Goal: Task Accomplishment & Management: Complete application form

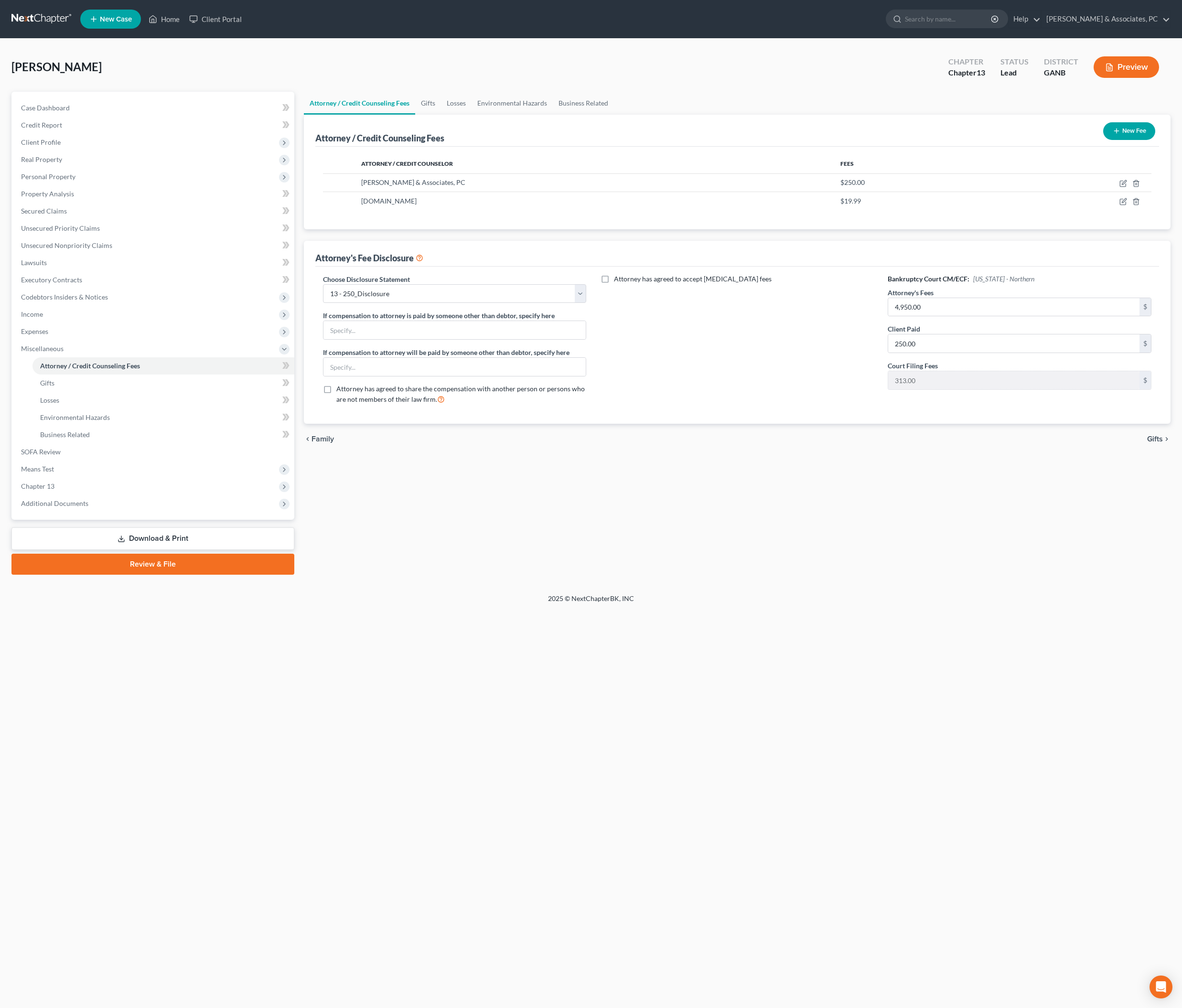
select select "2"
click at [70, 323] on span "Income" at bounding box center [153, 314] width 281 height 17
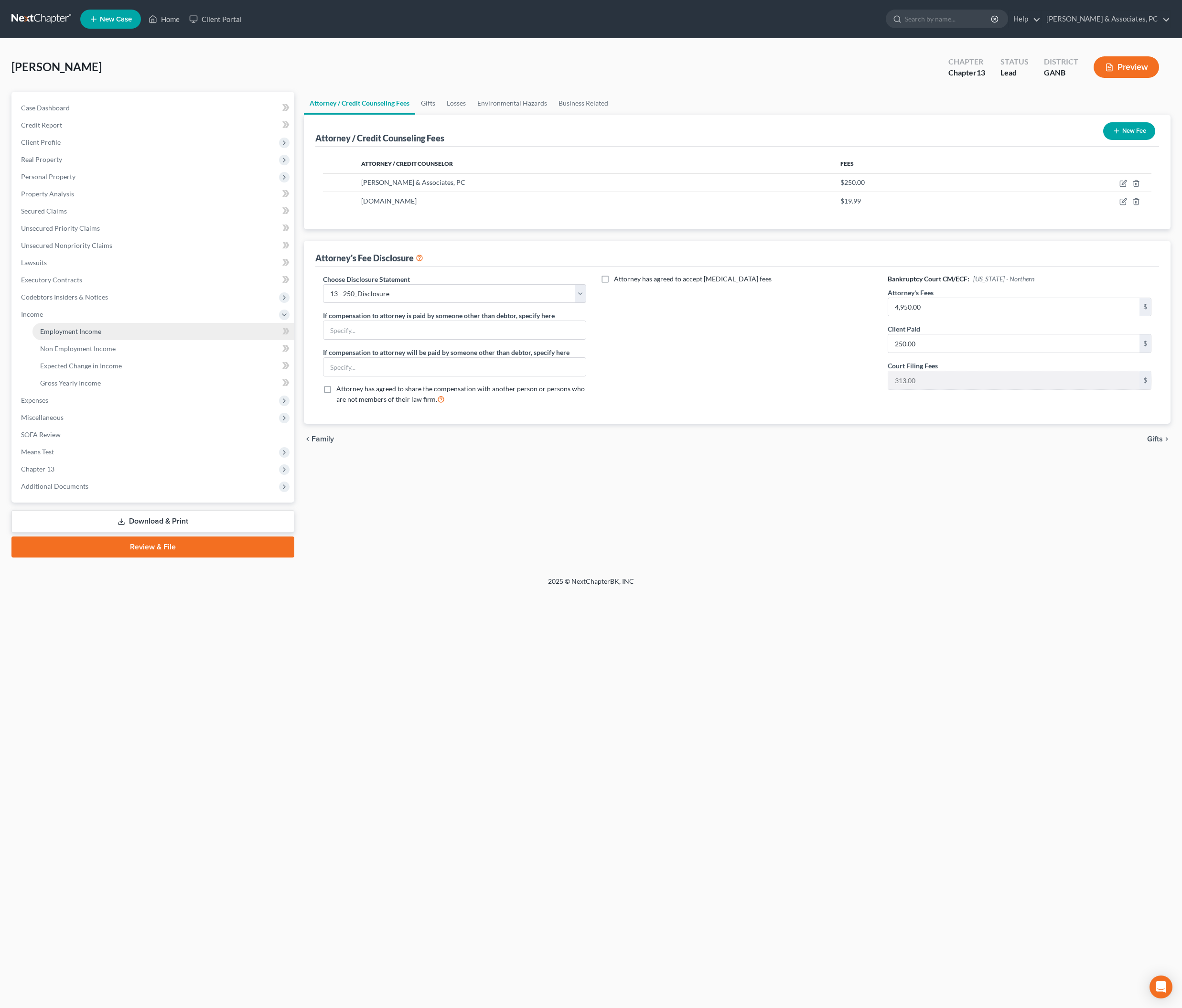
click at [77, 335] on span "Employment Income" at bounding box center [70, 331] width 61 height 8
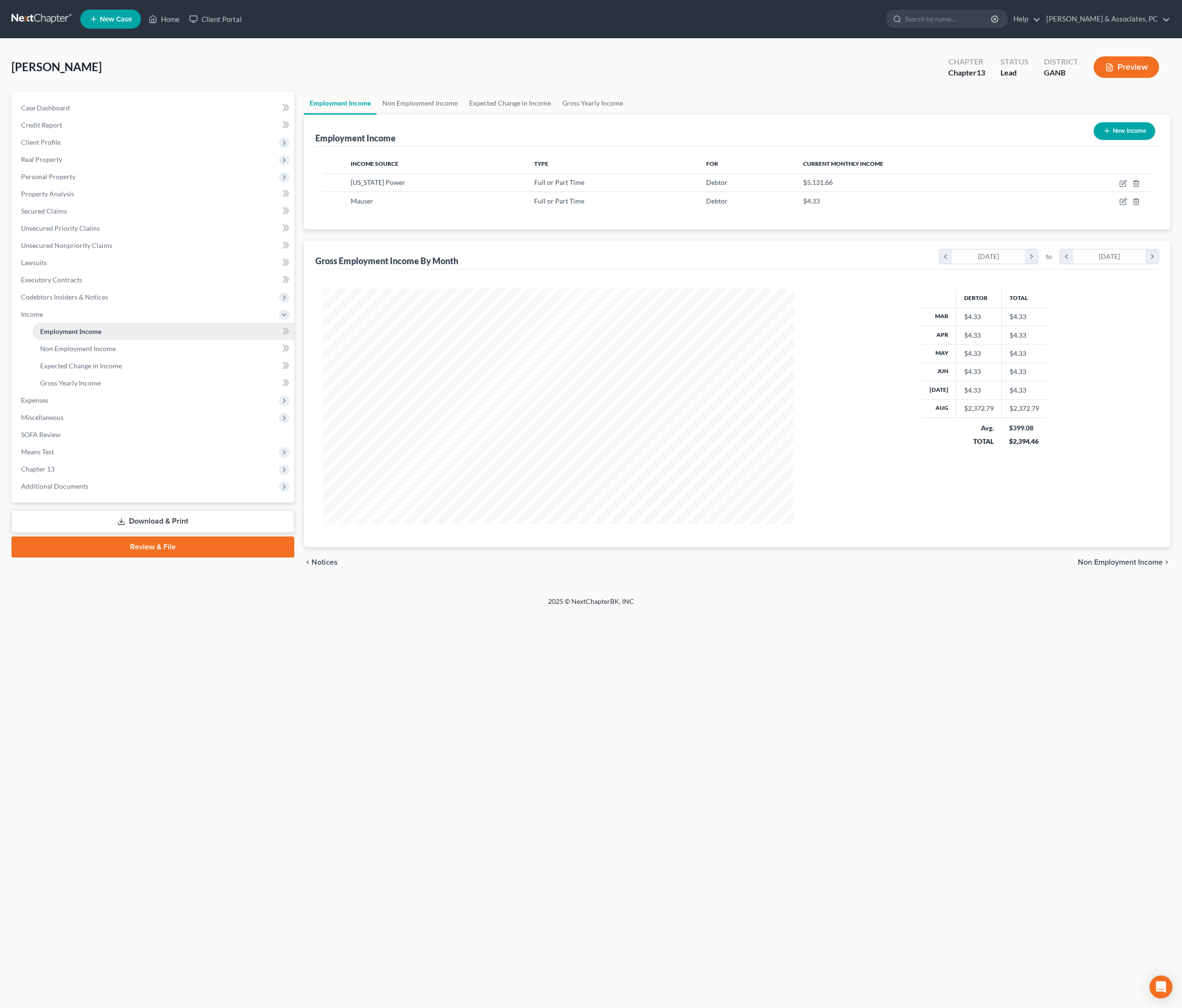
scroll to position [235, 491]
click at [1119, 188] on icon "button" at bounding box center [1123, 184] width 8 height 8
select select "0"
select select "10"
select select "2"
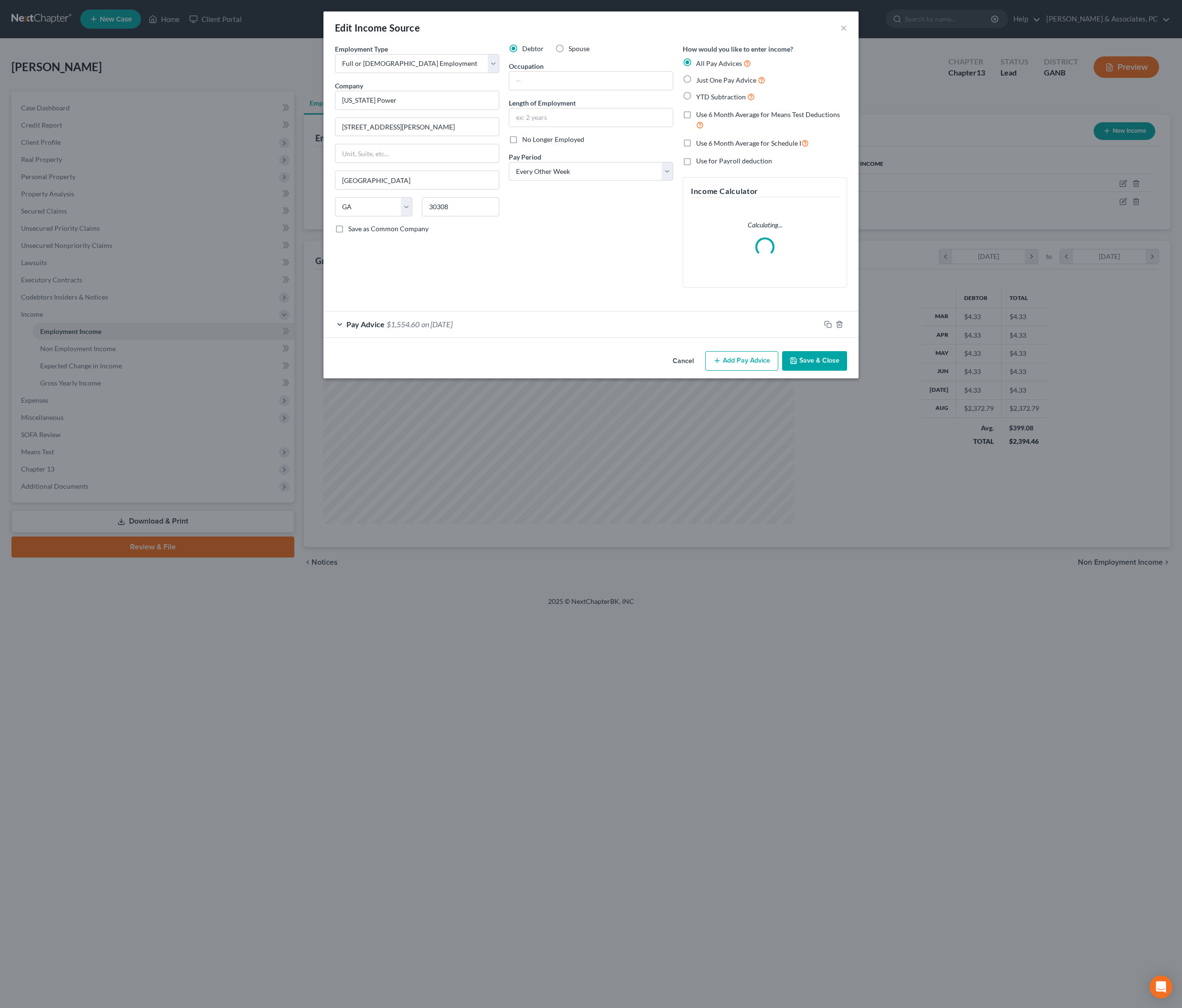
click at [581, 337] on div "Pay Advice $1,554.60 on [DATE]" at bounding box center [572, 324] width 497 height 25
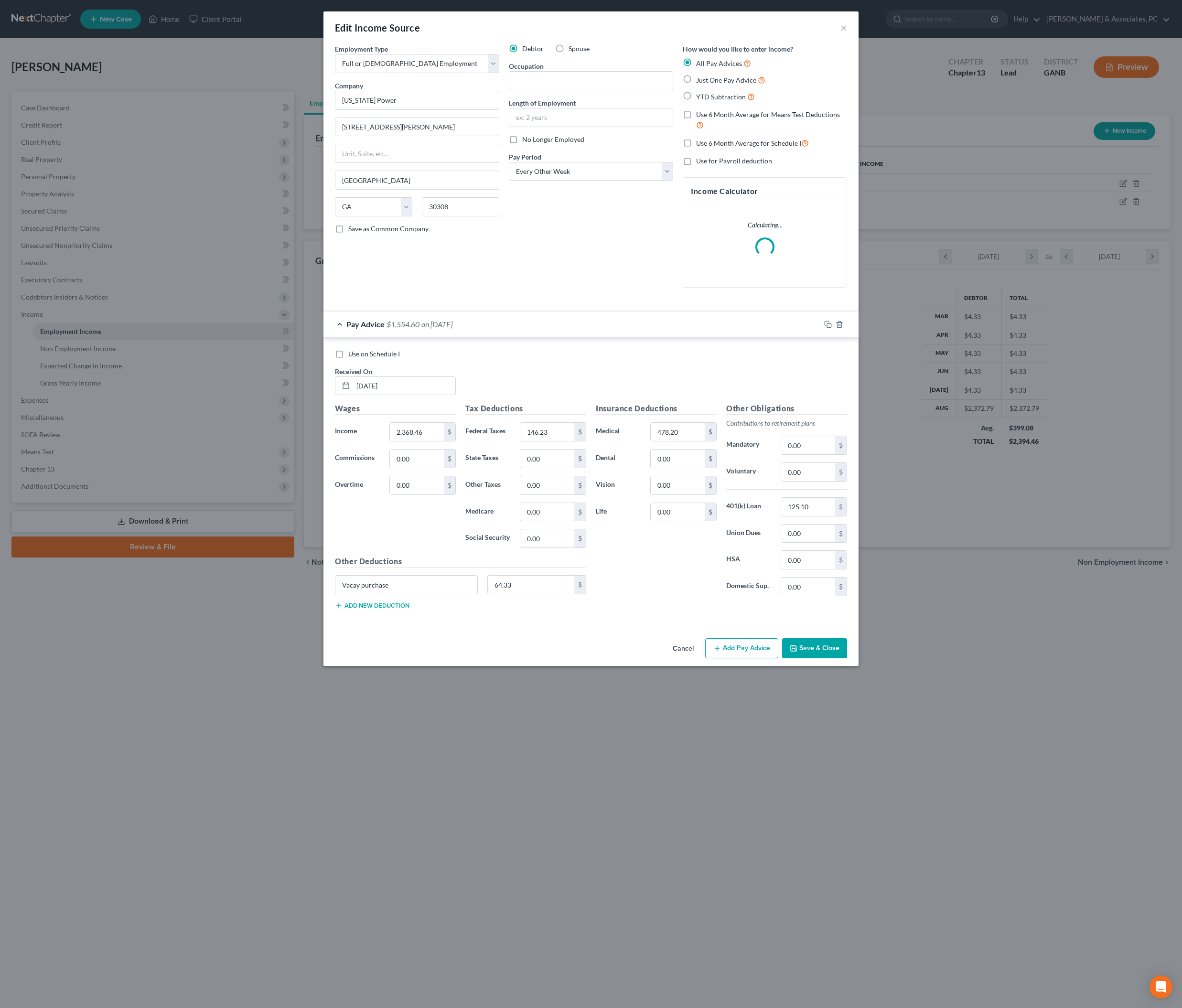
click at [581, 337] on div "Pay Advice $1,554.60 on [DATE]" at bounding box center [572, 324] width 497 height 25
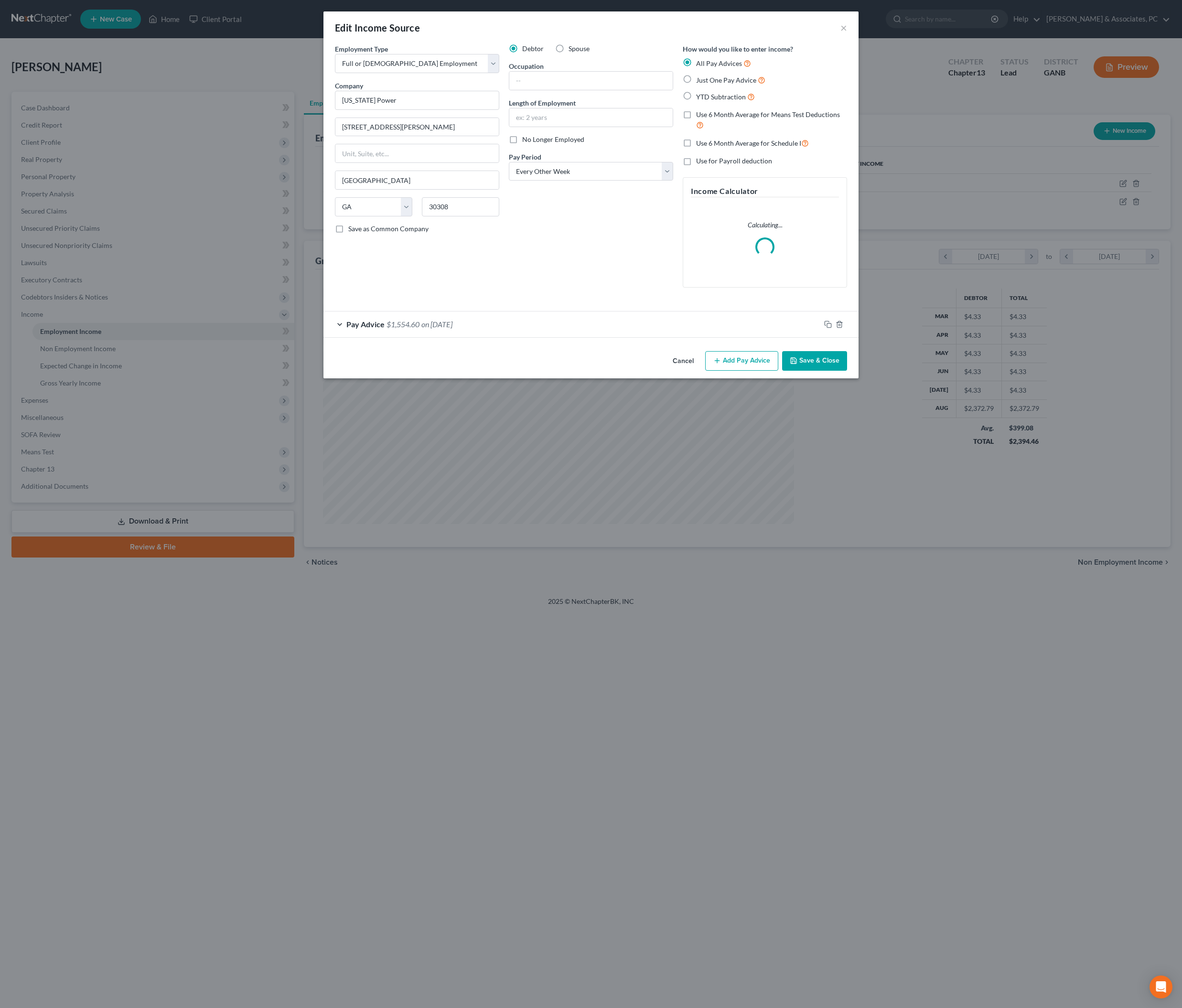
click at [581, 337] on div "Pay Advice $1,554.60 on [DATE]" at bounding box center [572, 324] width 497 height 25
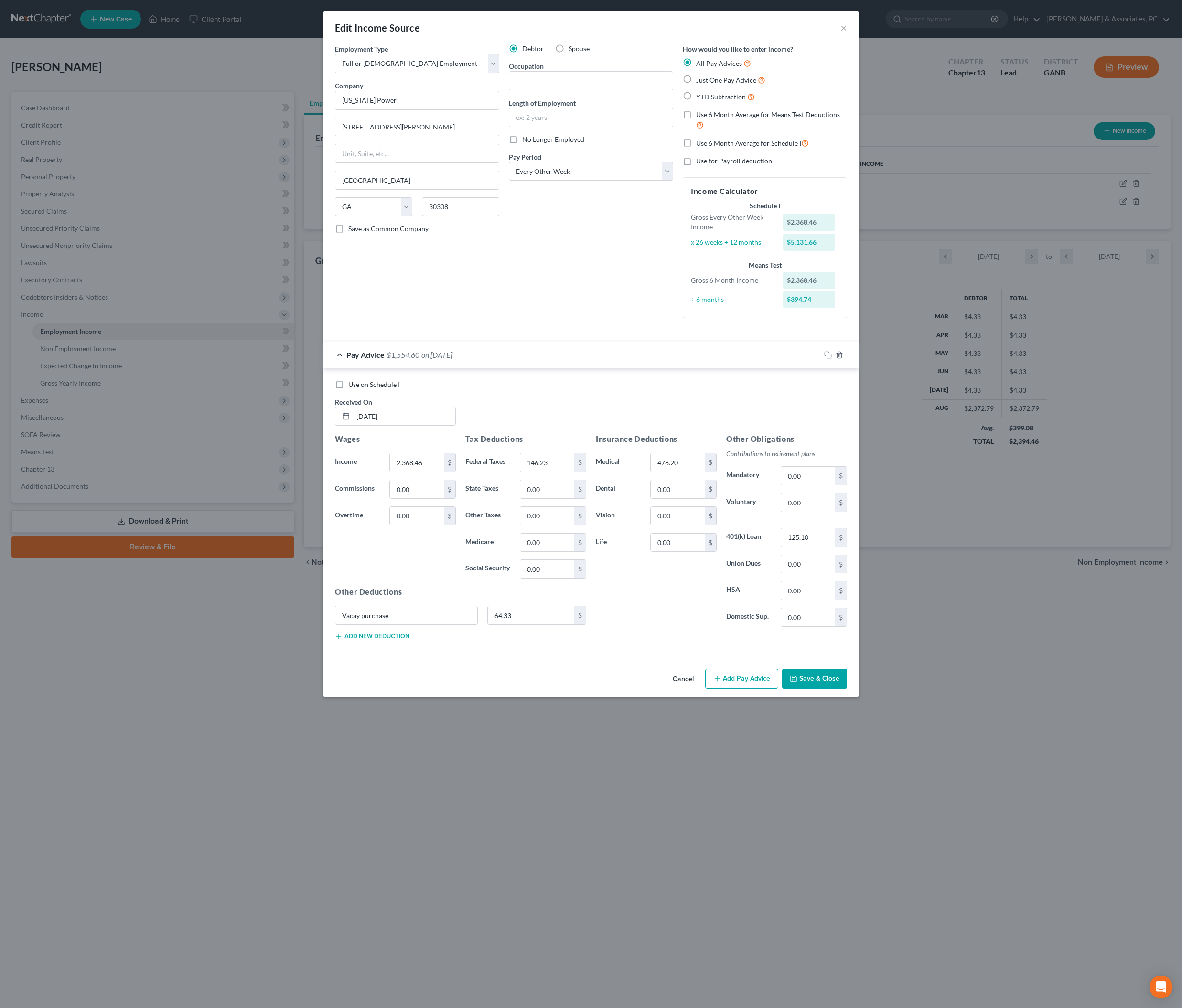
click at [581, 326] on div "Debtor Spouse Occupation Length of Employment No Longer Employed Pay Period * S…" at bounding box center [591, 184] width 174 height 282
click at [576, 367] on div "Pay Advice $1,554.60 on [DATE]" at bounding box center [572, 355] width 497 height 25
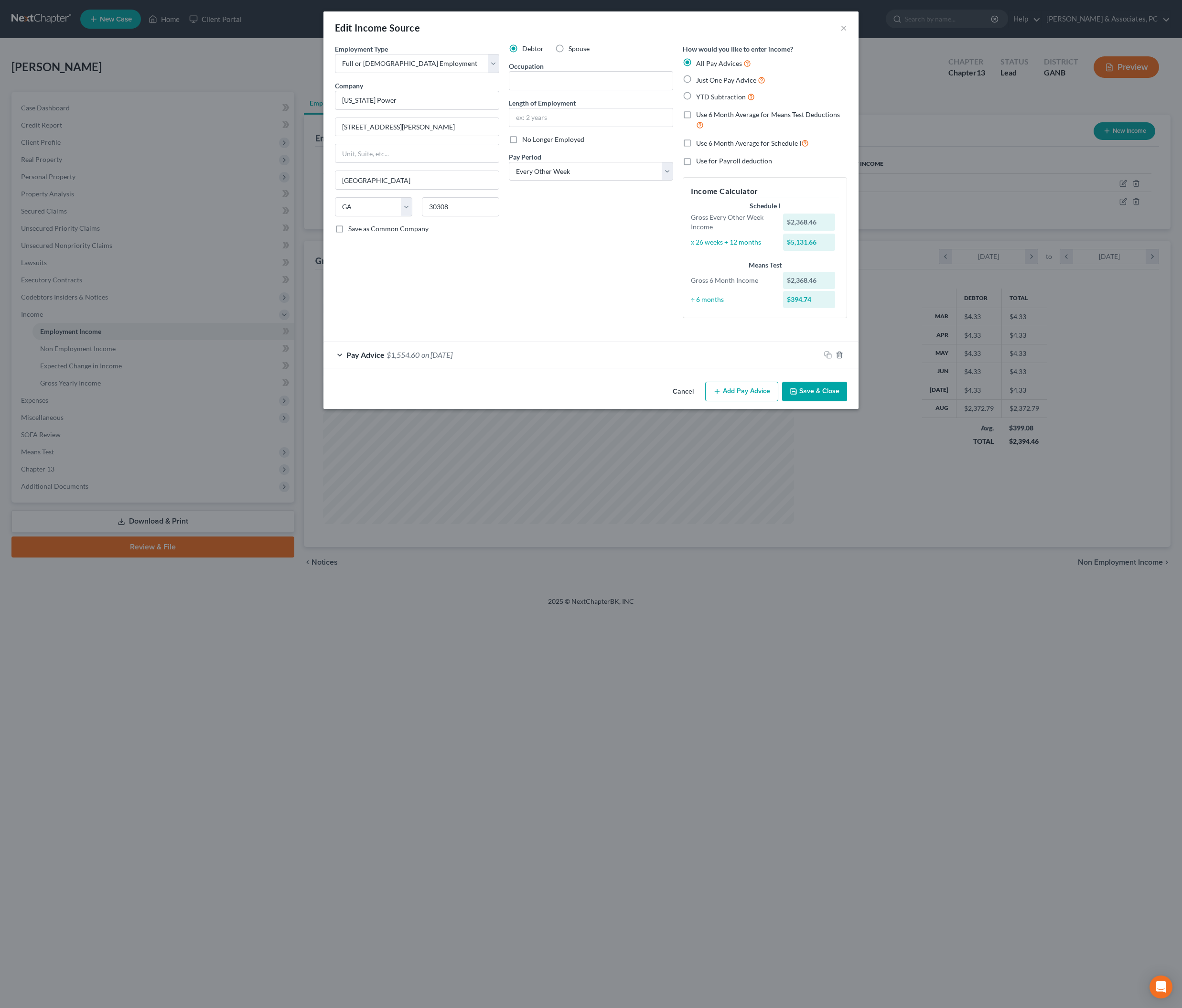
click at [747, 367] on div "Pay Advice $1,554.60 on [DATE]" at bounding box center [572, 355] width 497 height 25
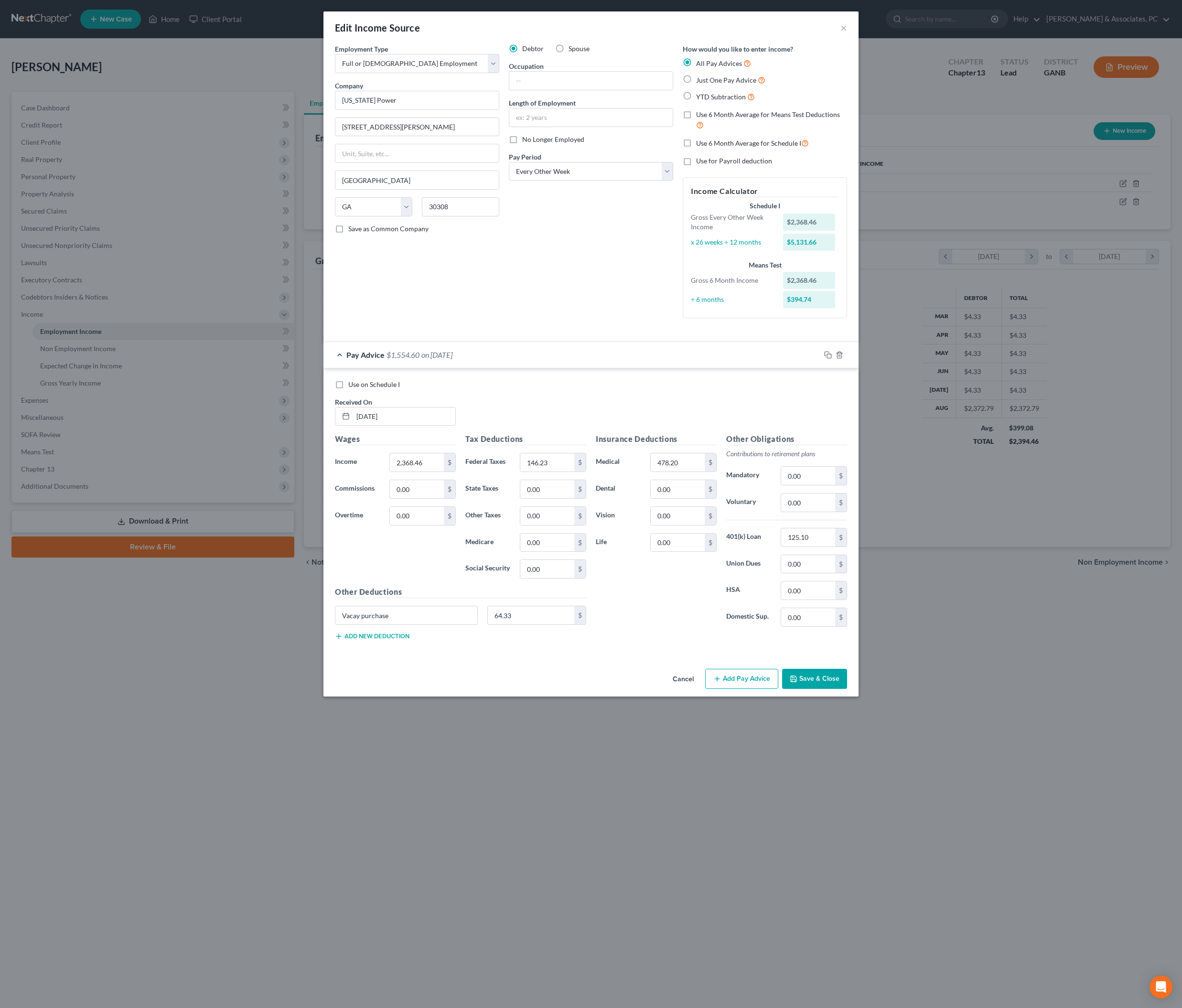
click at [847, 688] on button "Save & Close" at bounding box center [815, 679] width 65 height 20
